Goal: Book appointment/travel/reservation

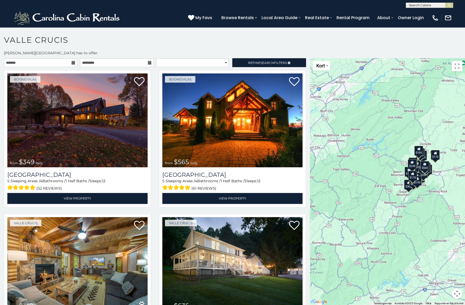
scroll to position [3, 0]
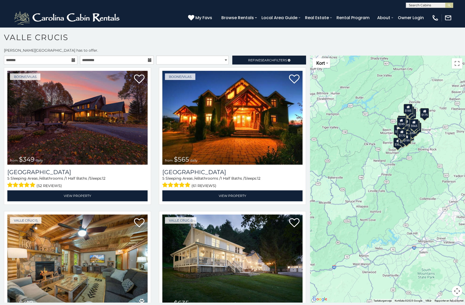
drag, startPoint x: 382, startPoint y: 169, endPoint x: 370, endPoint y: 128, distance: 42.3
click at [370, 128] on div "$349 $565 $410 $635 $451 $400 $460 $425 $245 $395 $305 $210 $360 $275 $210 $230…" at bounding box center [387, 179] width 155 height 247
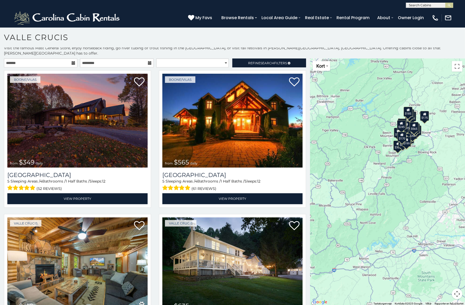
scroll to position [0, 0]
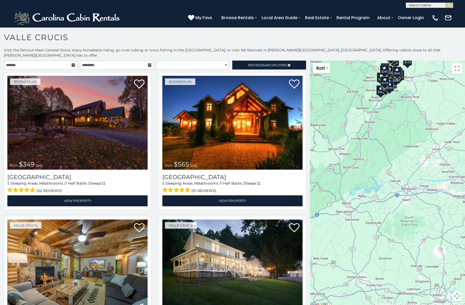
drag, startPoint x: 355, startPoint y: 200, endPoint x: 338, endPoint y: 100, distance: 101.5
click at [337, 106] on div "$349 $565 $410 $635 $451 $400 $460 $425 $245 $395 $305 $210 $360 $275 $210 $230…" at bounding box center [387, 184] width 155 height 247
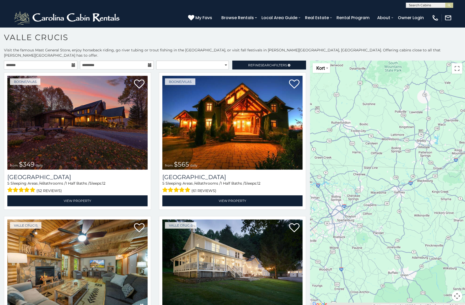
drag, startPoint x: 372, startPoint y: 188, endPoint x: 364, endPoint y: 105, distance: 82.5
click at [366, 110] on div "$349 $565 $410 $635 $451 $400 $460 $425 $245 $395 $305 $210 $360 $275 $210 $230…" at bounding box center [387, 184] width 155 height 247
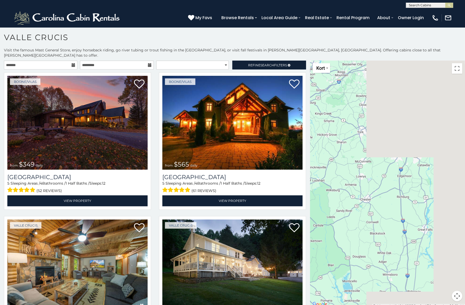
drag, startPoint x: 411, startPoint y: 147, endPoint x: 323, endPoint y: 183, distance: 94.7
click at [300, 61] on main "**********" at bounding box center [232, 61] width 465 height 0
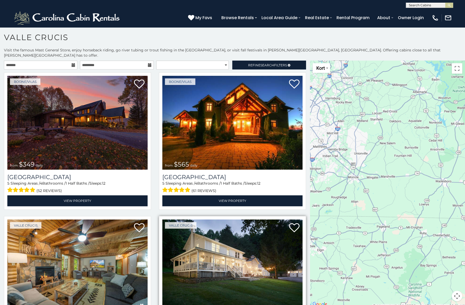
drag, startPoint x: 387, startPoint y: 177, endPoint x: 289, endPoint y: 240, distance: 116.7
click at [310, 229] on div "$349 $565 $410 $635 $451 $400 $460 $425 $245 $395 $305 $210 $360 $275 $210 $230…" at bounding box center [387, 184] width 155 height 247
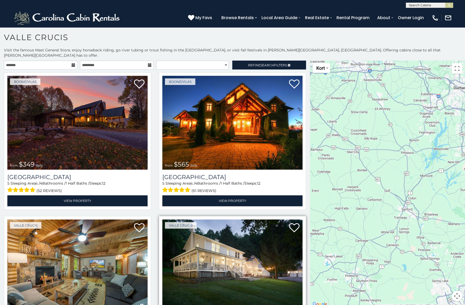
drag, startPoint x: 376, startPoint y: 233, endPoint x: 298, endPoint y: 249, distance: 79.9
click at [313, 244] on div "$349 $565 $410 $635 $451 $400 $460 $425 $245 $395 $305 $210 $360 $275 $210 $230…" at bounding box center [387, 184] width 155 height 247
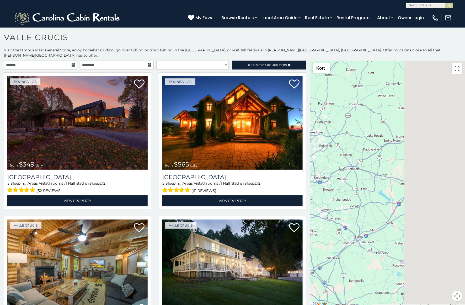
drag, startPoint x: 388, startPoint y: 238, endPoint x: 303, endPoint y: 244, distance: 85.2
click at [303, 61] on main "**********" at bounding box center [232, 61] width 465 height 0
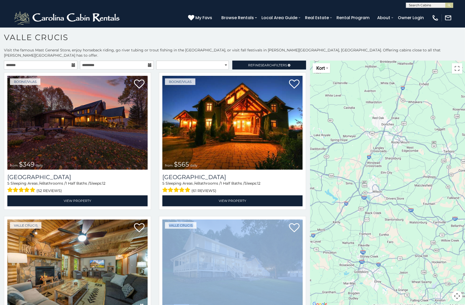
drag, startPoint x: 303, startPoint y: 244, endPoint x: 358, endPoint y: 242, distance: 54.6
click at [358, 61] on main "**********" at bounding box center [232, 61] width 465 height 0
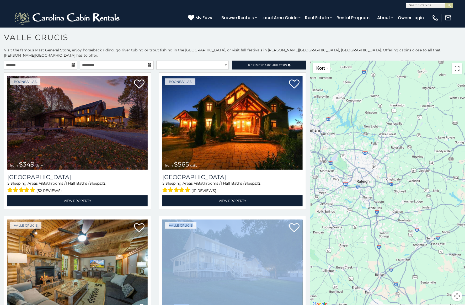
drag, startPoint x: 358, startPoint y: 242, endPoint x: 462, endPoint y: 245, distance: 104.7
click at [462, 245] on div "**********" at bounding box center [232, 176] width 465 height 258
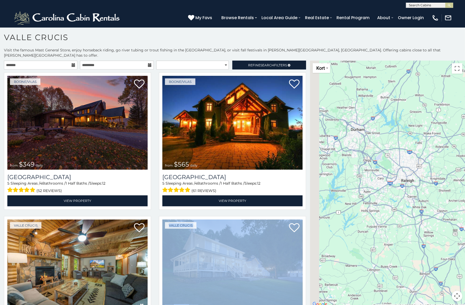
drag, startPoint x: 346, startPoint y: 227, endPoint x: 468, endPoint y: 202, distance: 124.1
click at [465, 206] on html "**********" at bounding box center [232, 151] width 465 height 308
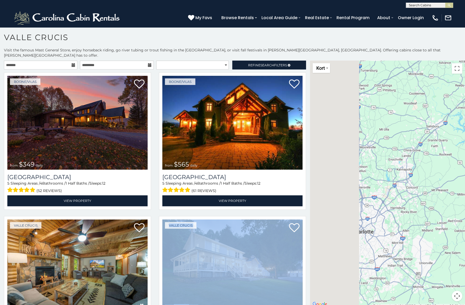
drag, startPoint x: 360, startPoint y: 182, endPoint x: 471, endPoint y: 179, distance: 111.0
click at [465, 179] on html "**********" at bounding box center [232, 151] width 465 height 308
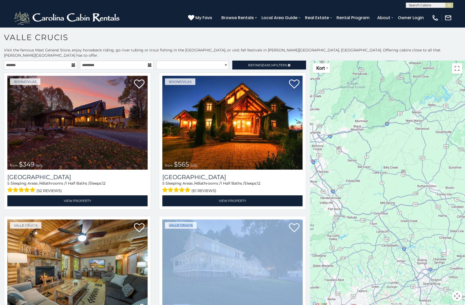
click at [438, 175] on div "$349 $565 $410 $635 $451 $400 $460 $425 $245 $395 $305 $210 $360 $275 $210 $230…" at bounding box center [387, 184] width 155 height 247
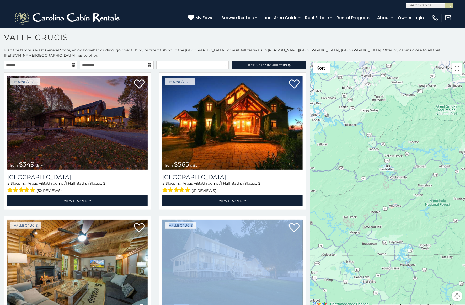
drag, startPoint x: 437, startPoint y: 189, endPoint x: 467, endPoint y: 201, distance: 32.4
click at [447, 192] on div "$349 $565 $410 $635 $451 $400 $460 $425 $245 $395 $305 $210 $360 $275 $210 $230…" at bounding box center [387, 184] width 155 height 247
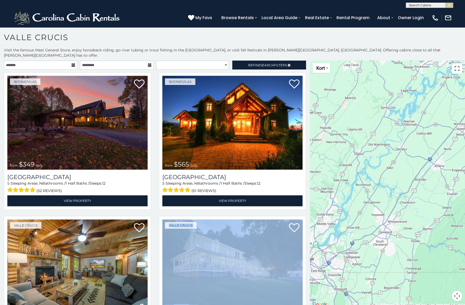
click at [455, 63] on button "Slå fuld skærm til/fra" at bounding box center [457, 68] width 10 height 10
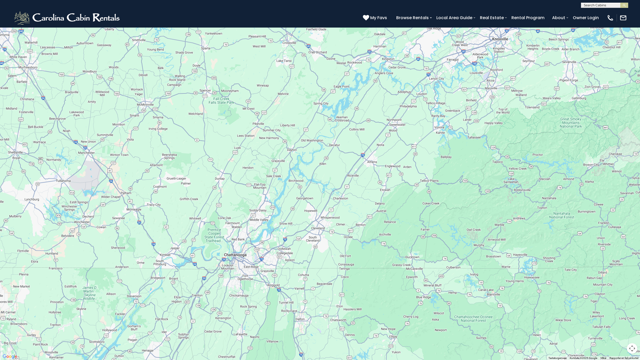
click at [465, 305] on button "Styringselement til kortkamera" at bounding box center [632, 348] width 10 height 10
click at [465, 305] on button "Zoom ud" at bounding box center [619, 348] width 10 height 10
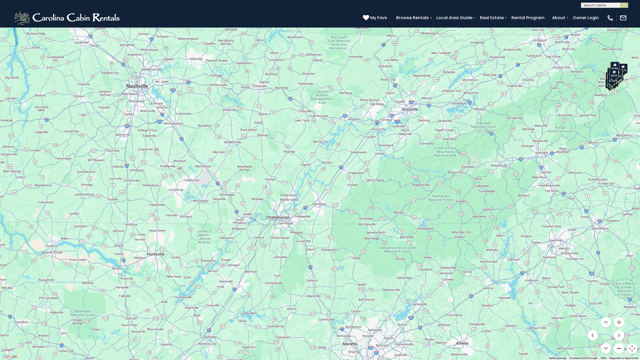
click at [465, 305] on button "Zoom ud" at bounding box center [619, 348] width 10 height 10
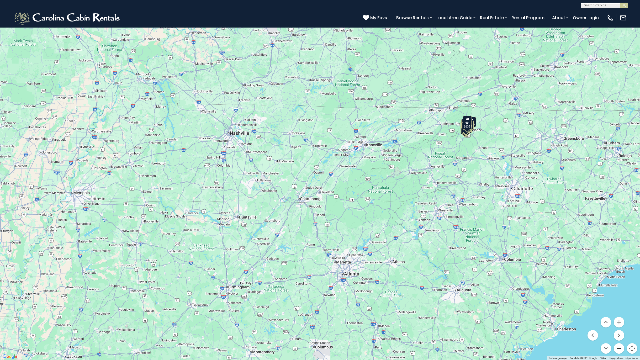
click at [465, 305] on button "Zoom ud" at bounding box center [619, 348] width 10 height 10
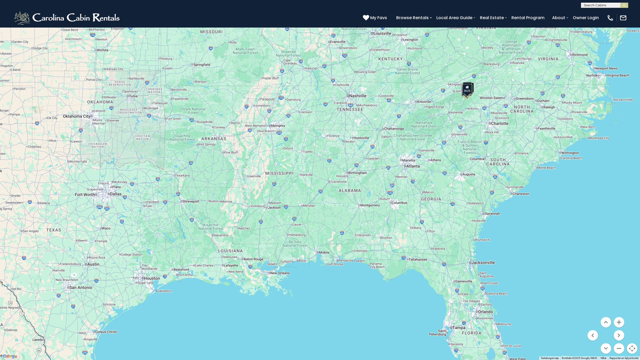
drag, startPoint x: 413, startPoint y: 208, endPoint x: 485, endPoint y: 147, distance: 94.4
click at [465, 147] on div "$349 $565 $410 $635 $451 $400 $460 $425 $245 $395 $305 $210 $360 $275 $210 $230…" at bounding box center [320, 180] width 640 height 360
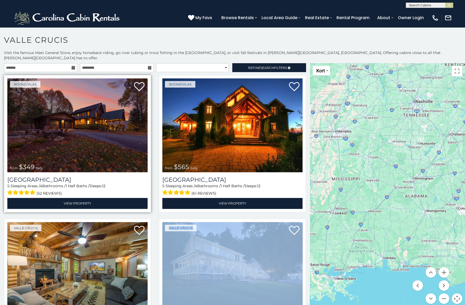
click at [110, 146] on img at bounding box center [77, 125] width 140 height 94
click at [94, 143] on img at bounding box center [77, 125] width 140 height 94
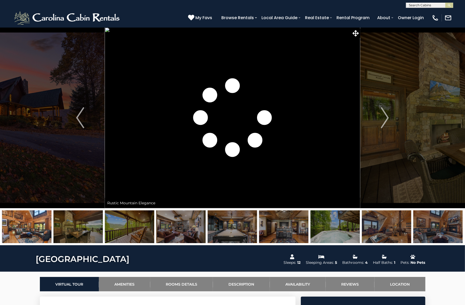
click at [386, 116] on img "Next" at bounding box center [385, 117] width 8 height 21
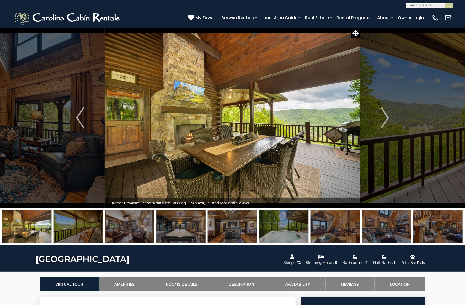
click at [386, 116] on img "Next" at bounding box center [385, 117] width 8 height 21
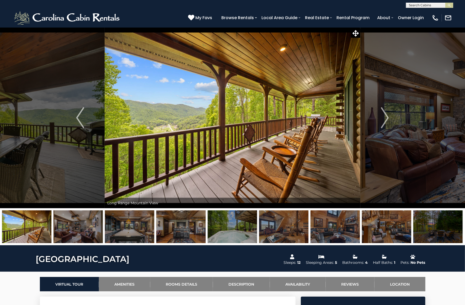
click at [386, 116] on img "Next" at bounding box center [385, 117] width 8 height 21
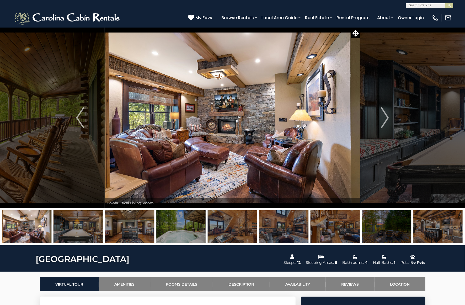
click at [386, 116] on img "Next" at bounding box center [385, 117] width 8 height 21
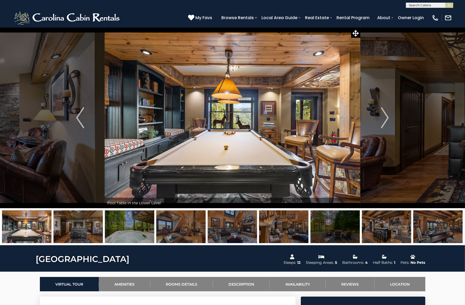
click at [386, 116] on img "Next" at bounding box center [385, 117] width 8 height 21
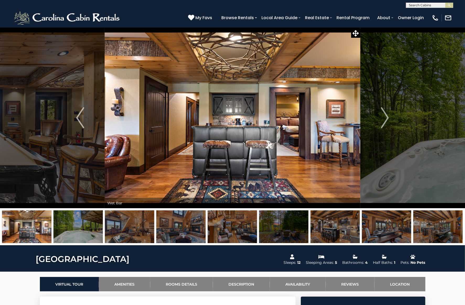
click at [386, 116] on img "Next" at bounding box center [385, 117] width 8 height 21
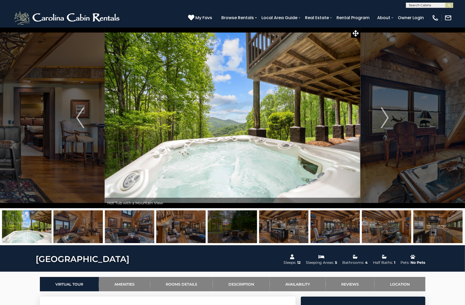
click at [386, 116] on img "Next" at bounding box center [385, 117] width 8 height 21
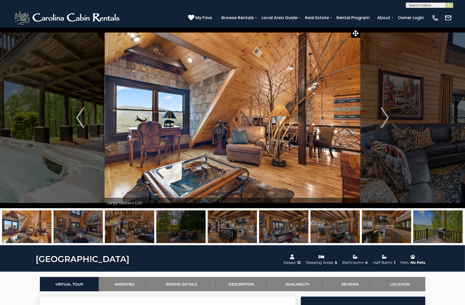
click at [386, 116] on img "Next" at bounding box center [385, 117] width 8 height 21
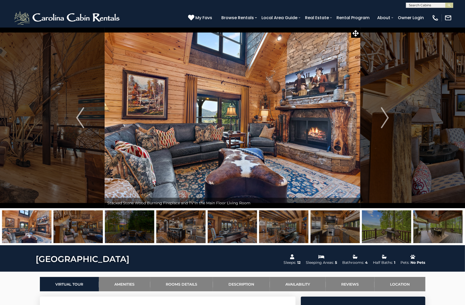
click at [386, 116] on img "Next" at bounding box center [385, 117] width 8 height 21
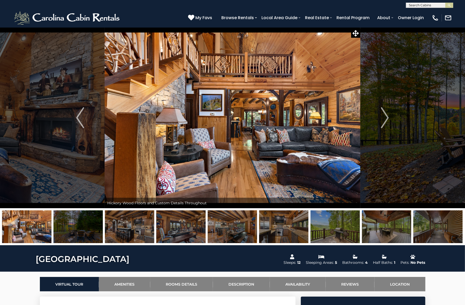
click at [386, 116] on img "Next" at bounding box center [385, 117] width 8 height 21
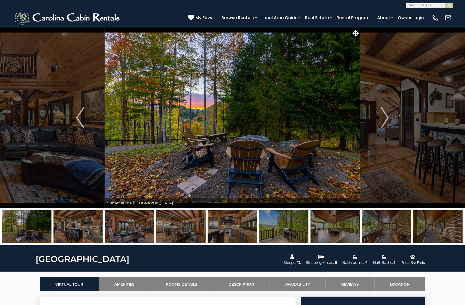
click at [386, 116] on img "Next" at bounding box center [385, 117] width 8 height 21
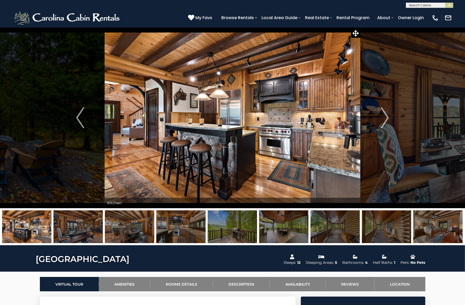
click at [386, 116] on img "Next" at bounding box center [385, 117] width 8 height 21
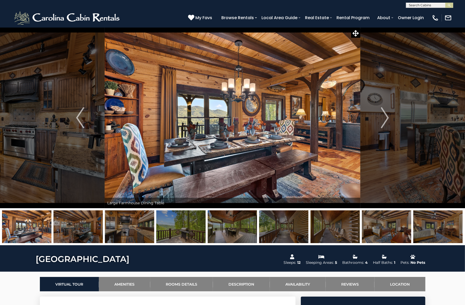
click at [386, 116] on img "Next" at bounding box center [385, 117] width 8 height 21
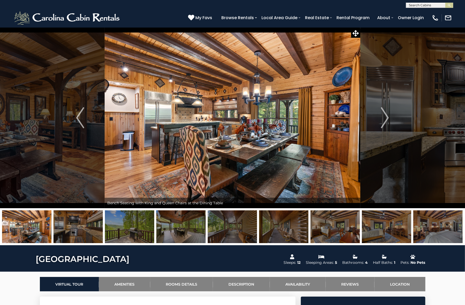
click at [386, 116] on img "Next" at bounding box center [385, 117] width 8 height 21
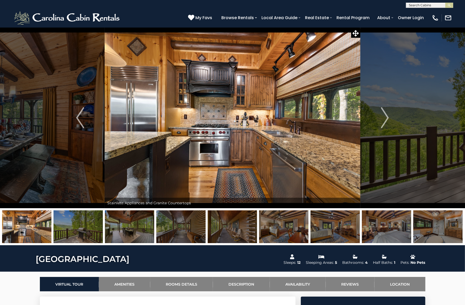
click at [386, 116] on img "Next" at bounding box center [385, 117] width 8 height 21
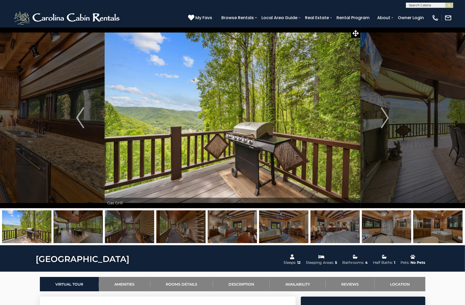
click at [386, 116] on img "Next" at bounding box center [385, 117] width 8 height 21
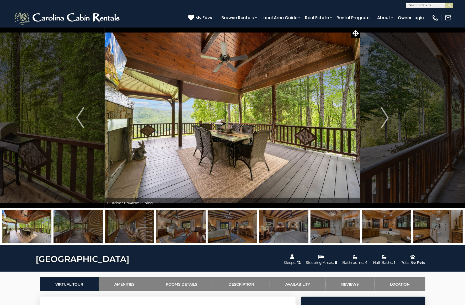
click at [386, 116] on img "Next" at bounding box center [385, 117] width 8 height 21
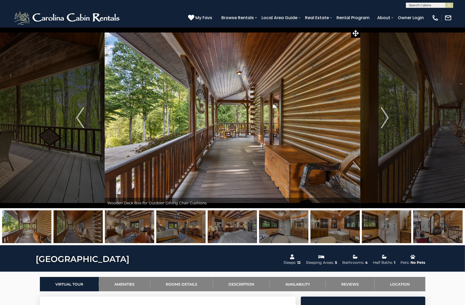
click at [386, 116] on img "Next" at bounding box center [385, 117] width 8 height 21
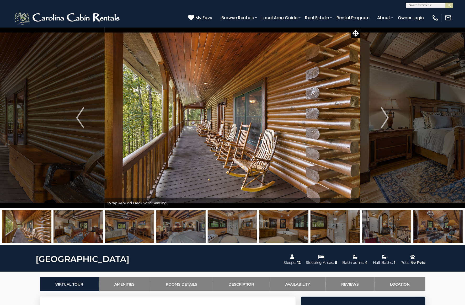
click at [386, 116] on img "Next" at bounding box center [385, 117] width 8 height 21
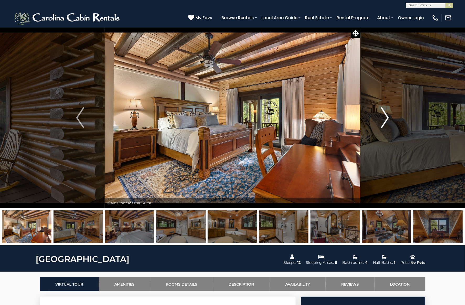
click at [385, 115] on img "Next" at bounding box center [385, 117] width 8 height 21
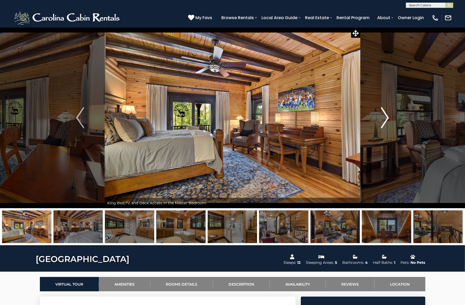
click at [385, 115] on img "Next" at bounding box center [385, 117] width 8 height 21
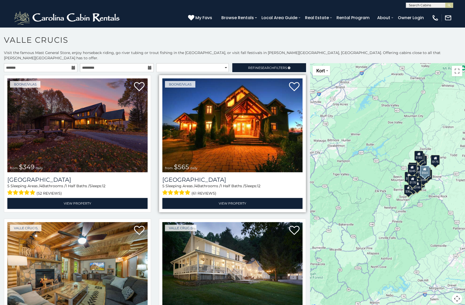
click at [228, 134] on img at bounding box center [232, 125] width 140 height 94
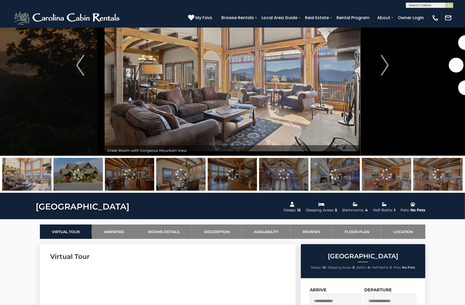
scroll to position [26, 0]
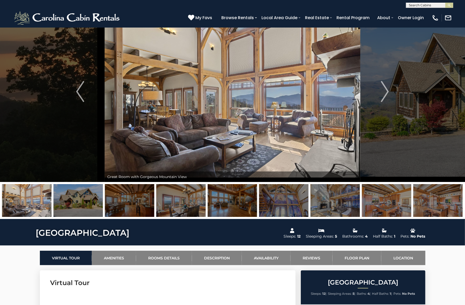
click at [120, 198] on img at bounding box center [129, 200] width 49 height 33
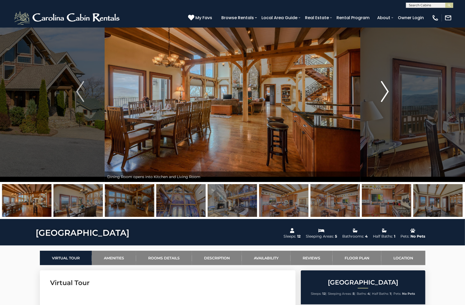
click at [388, 92] on img "Next" at bounding box center [385, 91] width 8 height 21
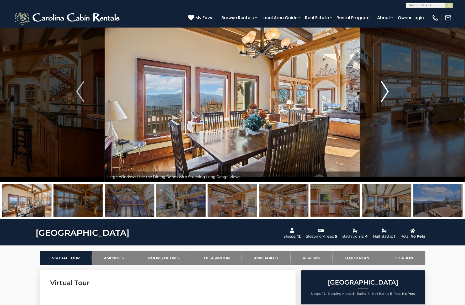
click at [388, 92] on img "Next" at bounding box center [385, 91] width 8 height 21
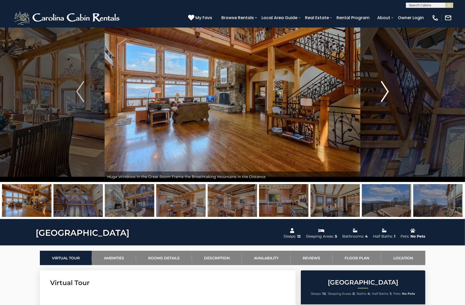
click at [388, 92] on img "Next" at bounding box center [385, 91] width 8 height 21
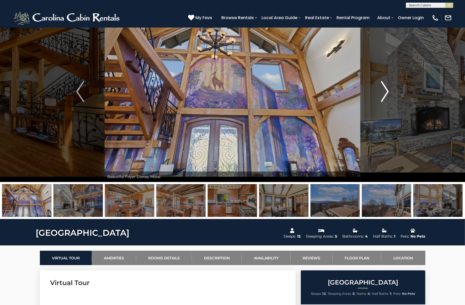
click at [388, 92] on img "Next" at bounding box center [385, 91] width 8 height 21
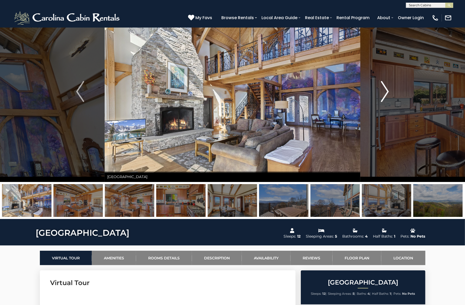
click at [388, 92] on img "Next" at bounding box center [385, 91] width 8 height 21
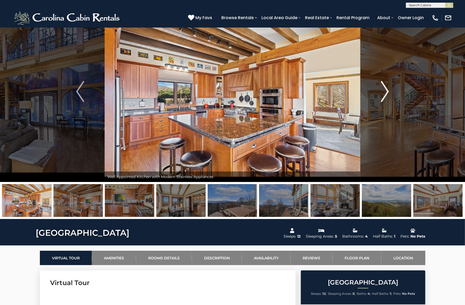
click at [388, 92] on img "Next" at bounding box center [385, 91] width 8 height 21
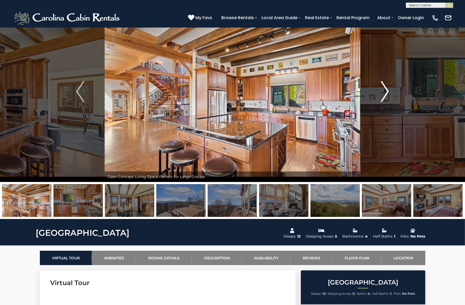
click at [388, 92] on img "Next" at bounding box center [385, 91] width 8 height 21
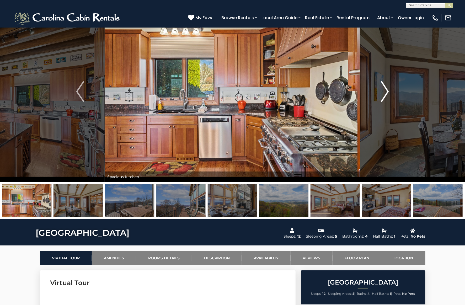
click at [388, 92] on img "Next" at bounding box center [385, 91] width 8 height 21
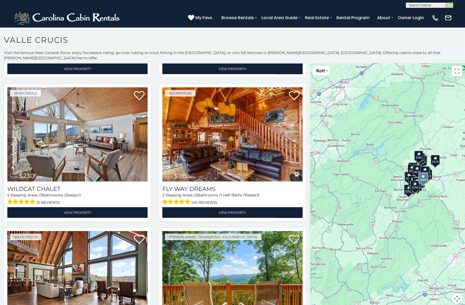
scroll to position [1574, 0]
